Goal: Information Seeking & Learning: Learn about a topic

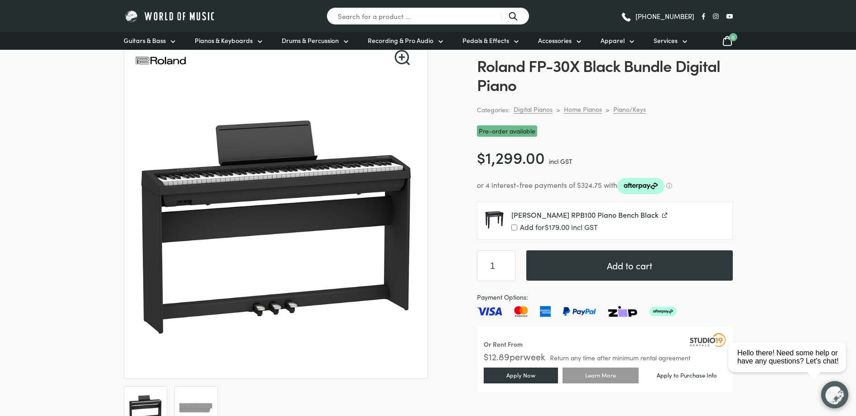
scroll to position [70, 0]
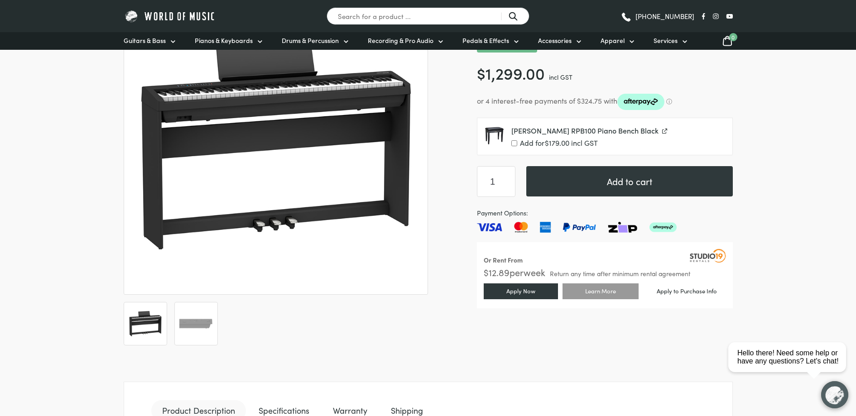
scroll to position [197, 0]
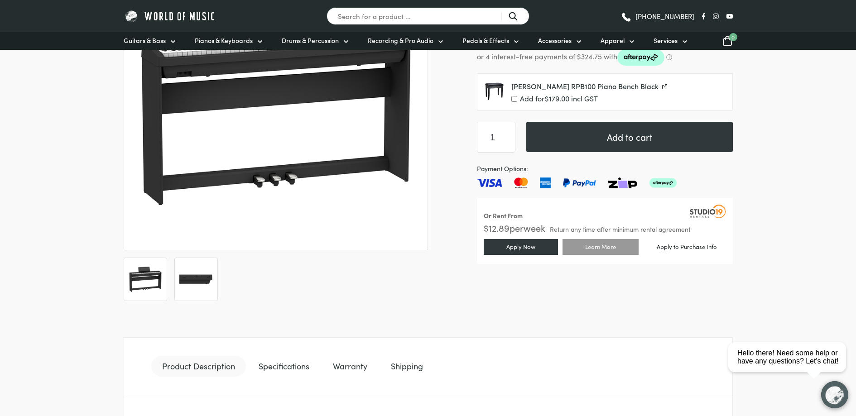
click at [187, 289] on img at bounding box center [196, 280] width 34 height 34
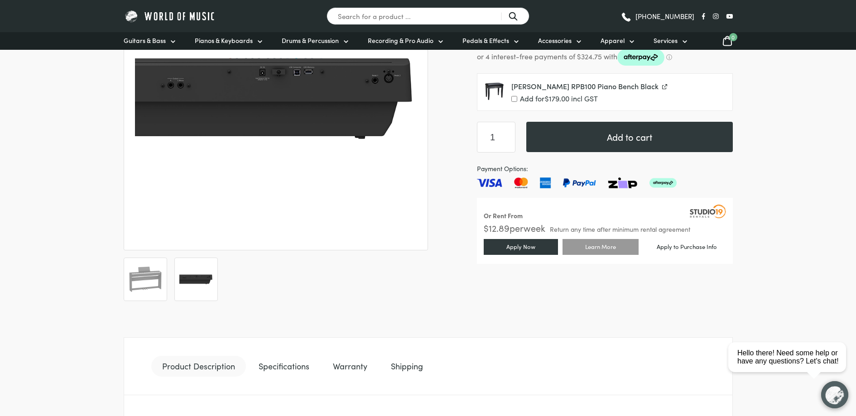
scroll to position [25, 0]
